Goal: Communication & Community: Connect with others

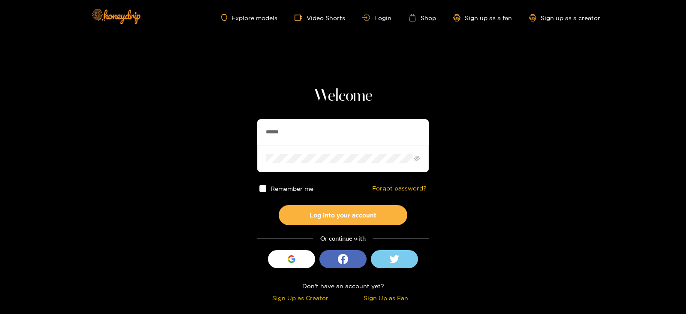
click at [298, 119] on input "******" at bounding box center [343, 132] width 172 height 26
type input "******"
click at [279, 205] on button "Log into your account" at bounding box center [343, 215] width 129 height 20
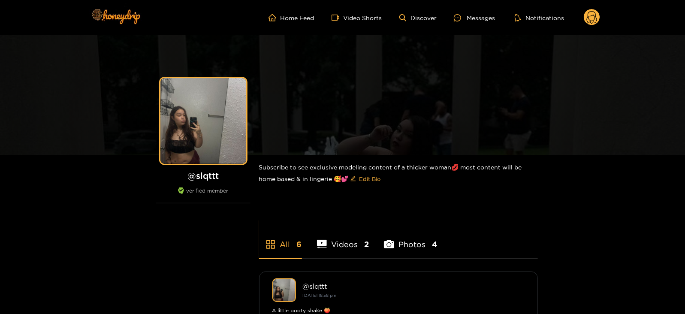
click at [588, 13] on icon at bounding box center [592, 18] width 10 height 15
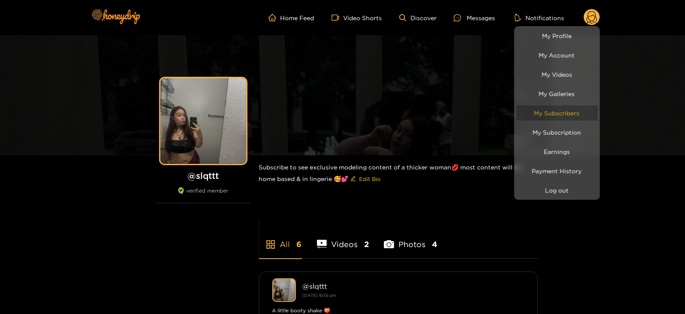
click at [542, 108] on link "My Subscribers" at bounding box center [557, 113] width 82 height 15
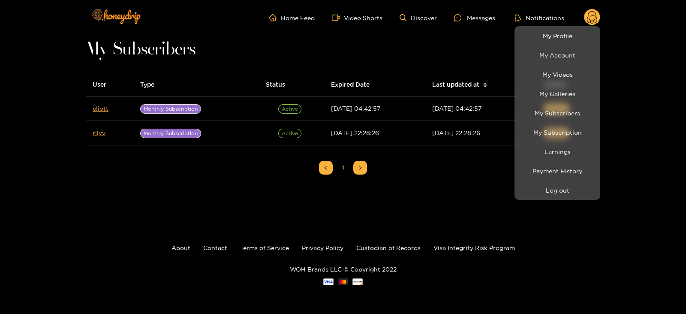
click at [96, 134] on div at bounding box center [343, 157] width 686 height 314
click at [96, 134] on link "rllyv" at bounding box center [99, 133] width 13 height 6
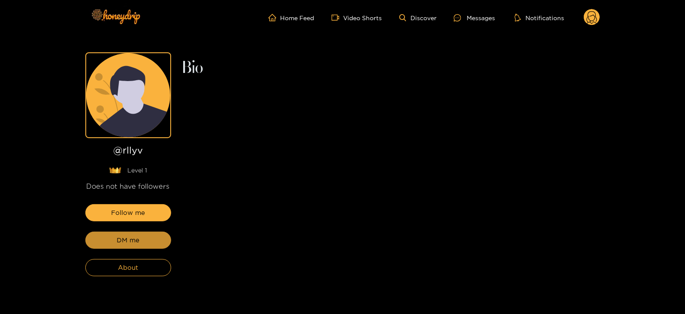
click at [112, 240] on button "DM me" at bounding box center [128, 240] width 86 height 17
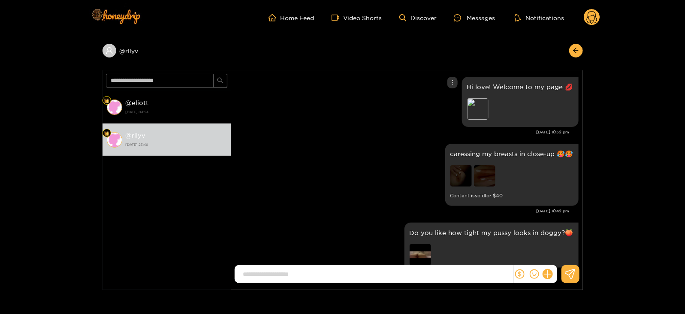
click at [496, 88] on p "Hi love! Welcome to my page 💋" at bounding box center [520, 87] width 106 height 10
click at [469, 108] on div "Preview" at bounding box center [477, 108] width 21 height 21
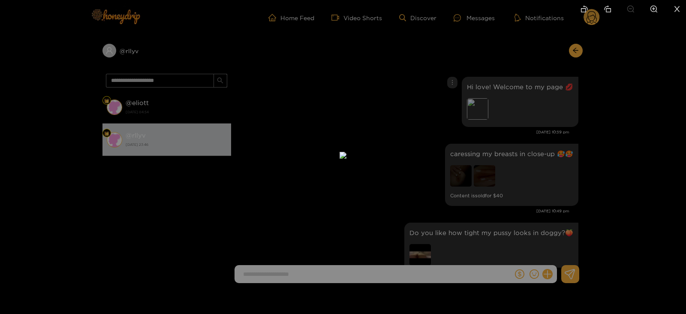
click at [640, 78] on div at bounding box center [343, 157] width 686 height 314
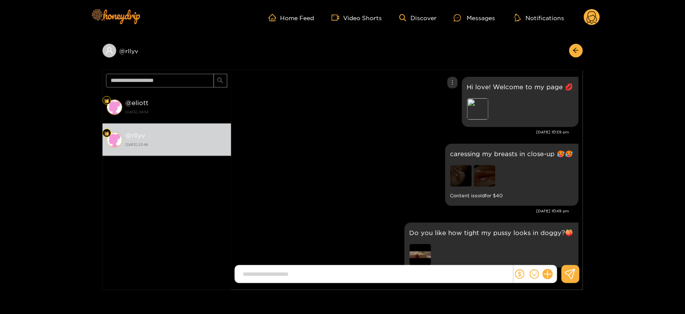
click at [516, 82] on p "Hi love! Welcome to my page 💋" at bounding box center [520, 87] width 106 height 10
copy p "Hi love! Welcome to my page 💋"
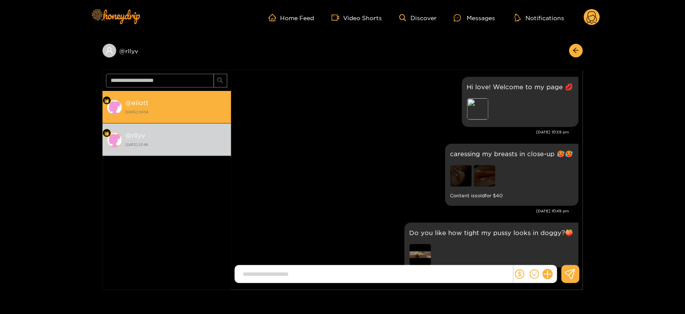
click at [149, 118] on li "@ eliott [DATE] 04:54" at bounding box center [167, 107] width 129 height 33
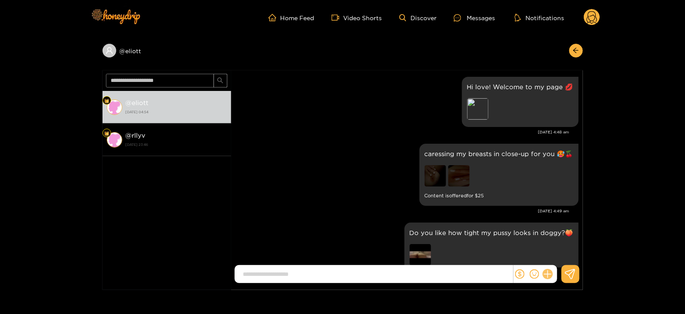
scroll to position [45, 0]
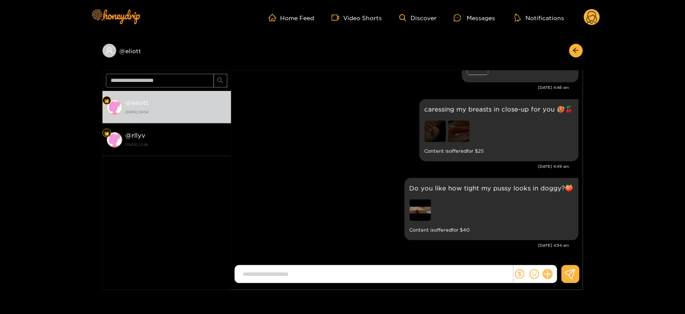
click at [549, 278] on button at bounding box center [547, 274] width 15 height 15
click at [353, 204] on div "Do you like how tight my pussy looks in doggy?🍑 Content is offered for $ 40" at bounding box center [406, 209] width 343 height 66
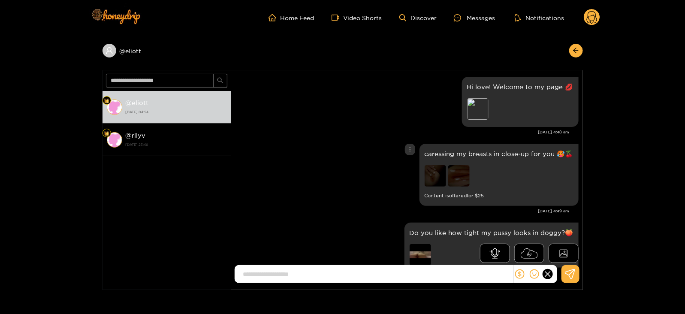
click at [385, 157] on div "caressing my breasts in close-up for you 🥵🍒 Content is offered for $ 25" at bounding box center [406, 175] width 343 height 66
click at [346, 226] on div "Do you like how tight my pussy looks in doggy?🍑 Content is offered for $ 40" at bounding box center [406, 253] width 343 height 66
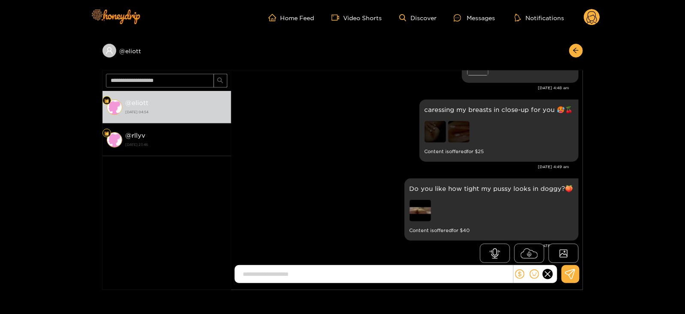
click at [601, 13] on header "Home Feed Video Shorts Discover Messages Notifications 0" at bounding box center [342, 17] width 685 height 35
click at [599, 18] on circle at bounding box center [592, 17] width 16 height 16
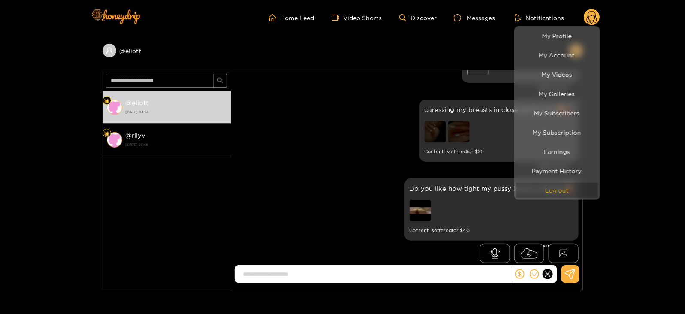
click at [565, 187] on button "Log out" at bounding box center [557, 190] width 82 height 15
